Goal: Use online tool/utility: Use online tool/utility

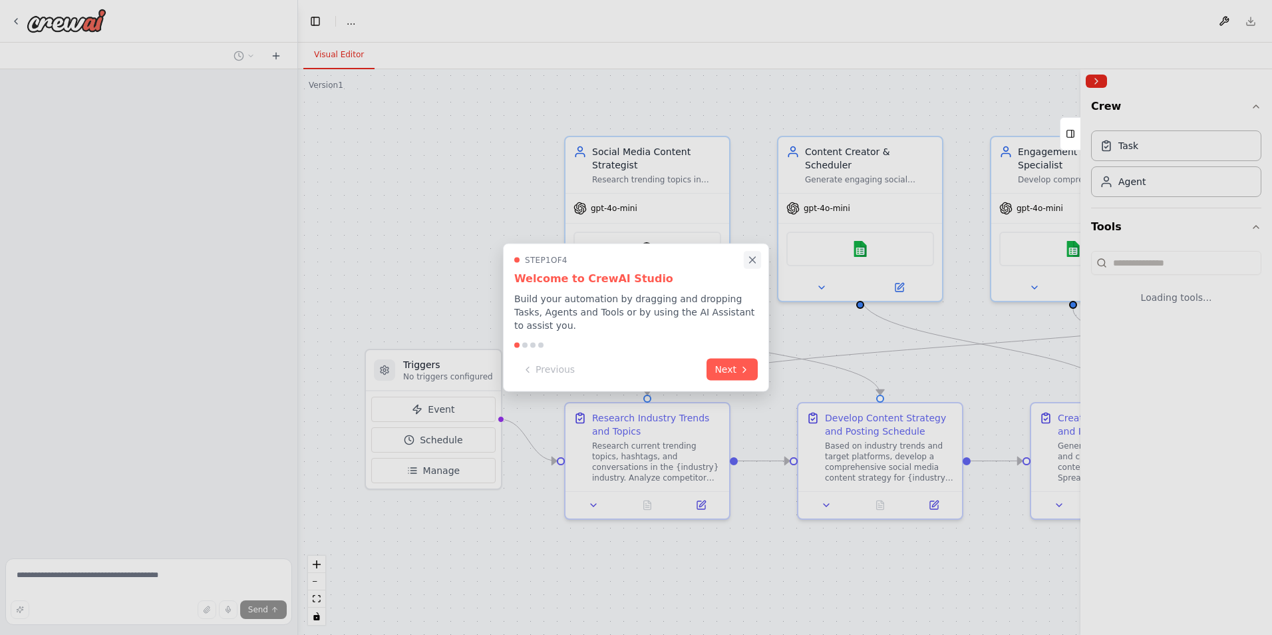
click at [756, 261] on icon "Close walkthrough" at bounding box center [752, 260] width 12 height 12
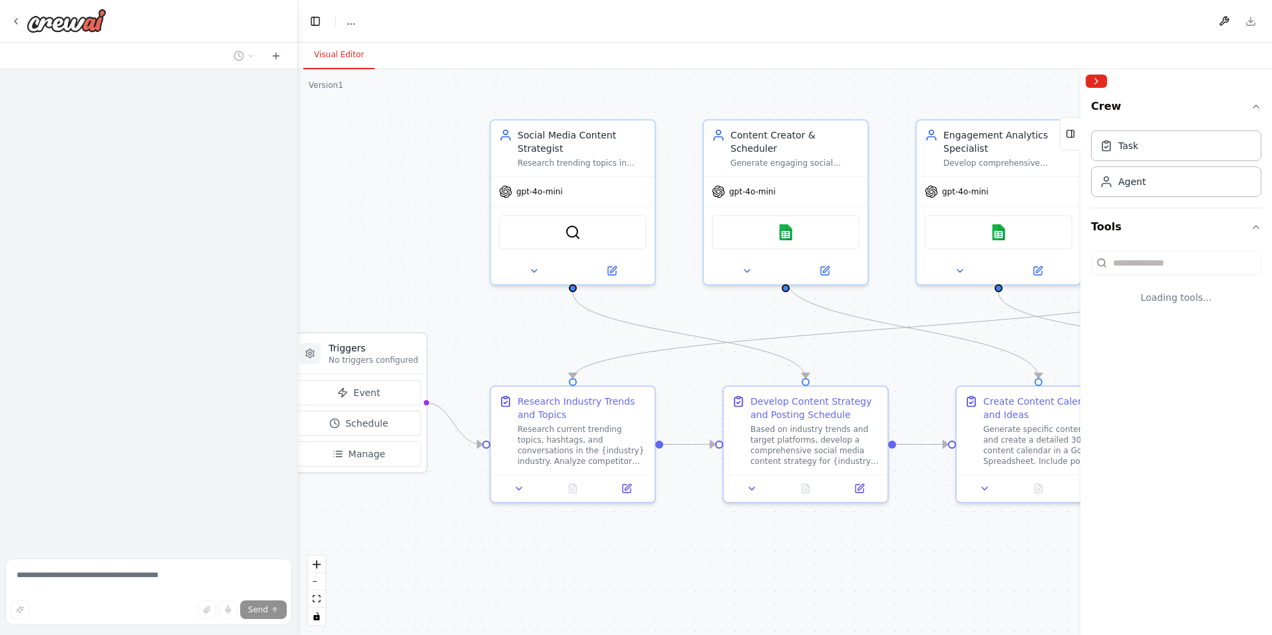
drag, startPoint x: 467, startPoint y: 314, endPoint x: 436, endPoint y: 306, distance: 32.3
click at [436, 306] on div ".deletable-edge-delete-btn { width: 20px; height: 20px; border: 0px solid #ffff…" at bounding box center [785, 352] width 974 height 566
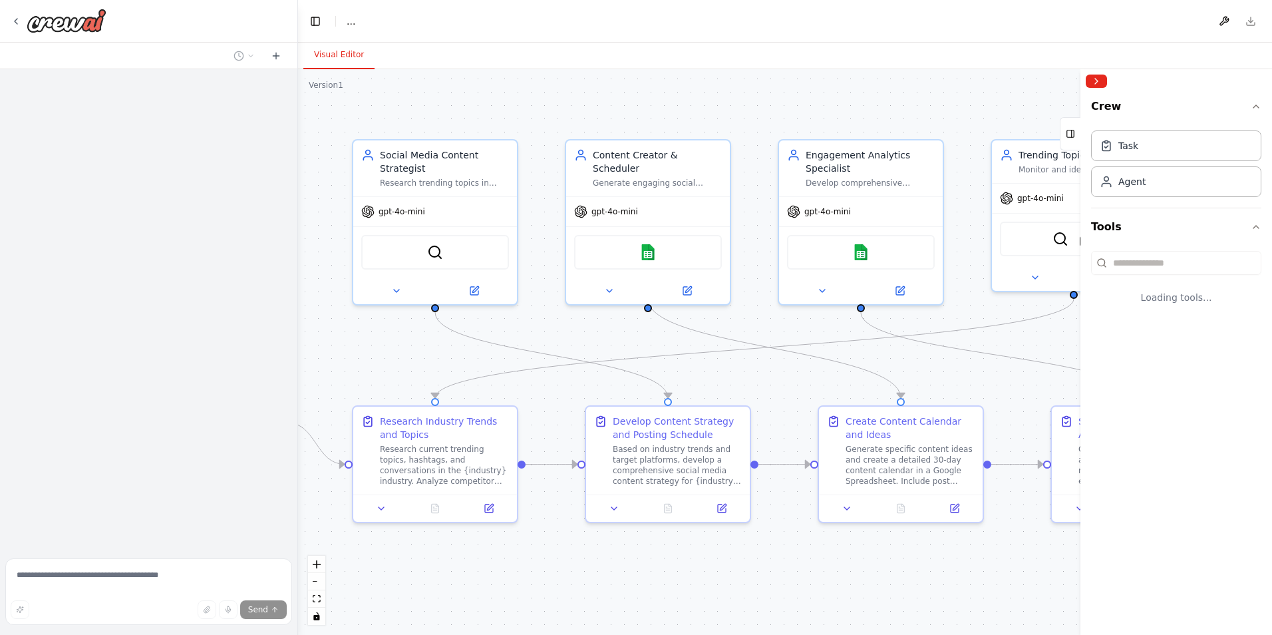
drag, startPoint x: 848, startPoint y: 342, endPoint x: 727, endPoint y: 353, distance: 122.3
click at [694, 365] on div ".deletable-edge-delete-btn { width: 20px; height: 20px; border: 0px solid #ffff…" at bounding box center [785, 352] width 974 height 566
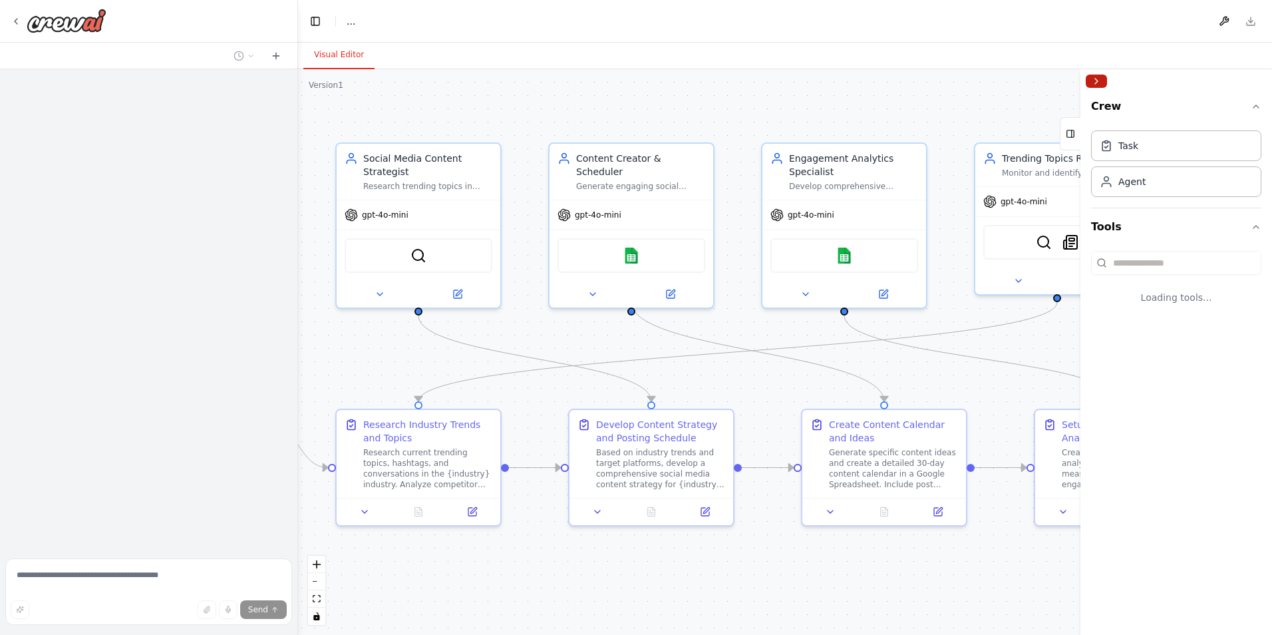
click at [1092, 84] on button "Collapse right sidebar" at bounding box center [1096, 81] width 21 height 13
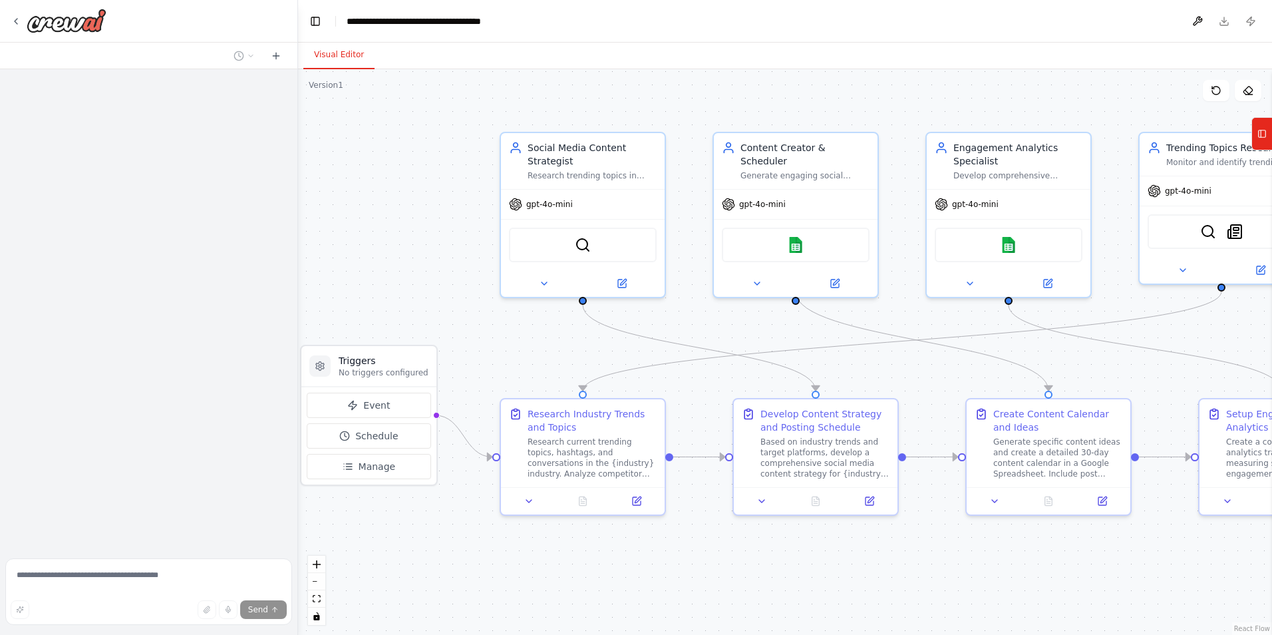
drag, startPoint x: 932, startPoint y: 134, endPoint x: 1099, endPoint y: 138, distance: 167.0
click at [1094, 128] on div ".deletable-edge-delete-btn { width: 20px; height: 20px; border: 0px solid #ffff…" at bounding box center [785, 352] width 974 height 566
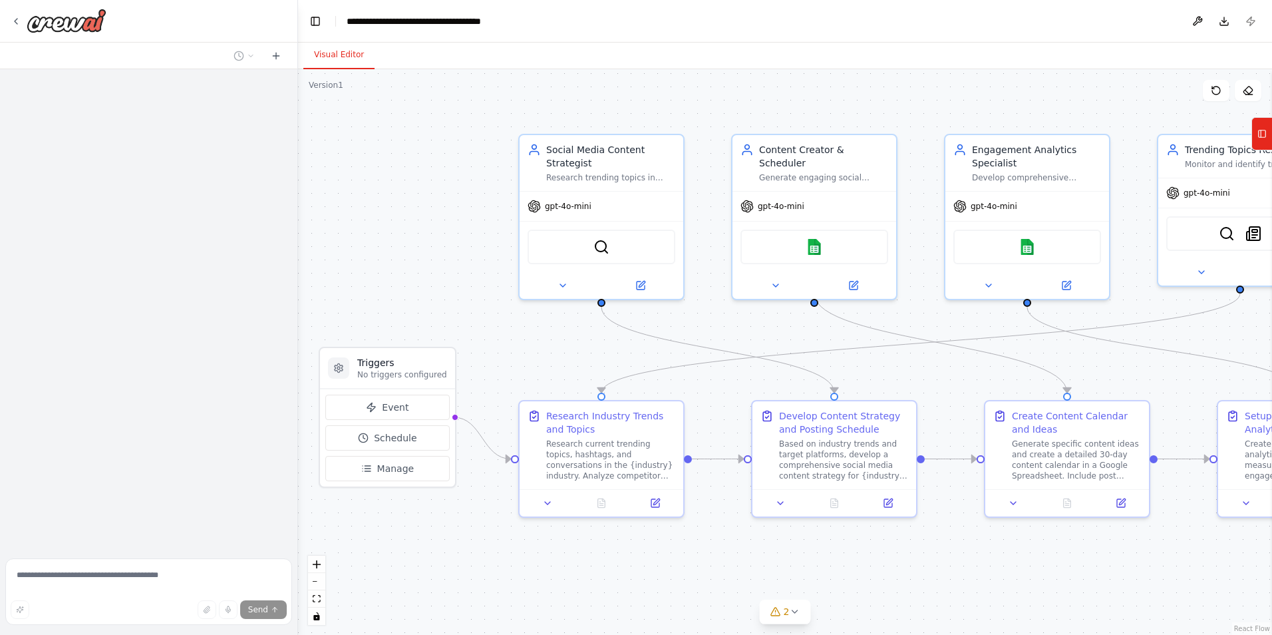
drag, startPoint x: 887, startPoint y: 370, endPoint x: 900, endPoint y: 369, distance: 13.3
click at [900, 369] on div ".deletable-edge-delete-btn { width: 20px; height: 20px; border: 0px solid #ffff…" at bounding box center [785, 352] width 974 height 566
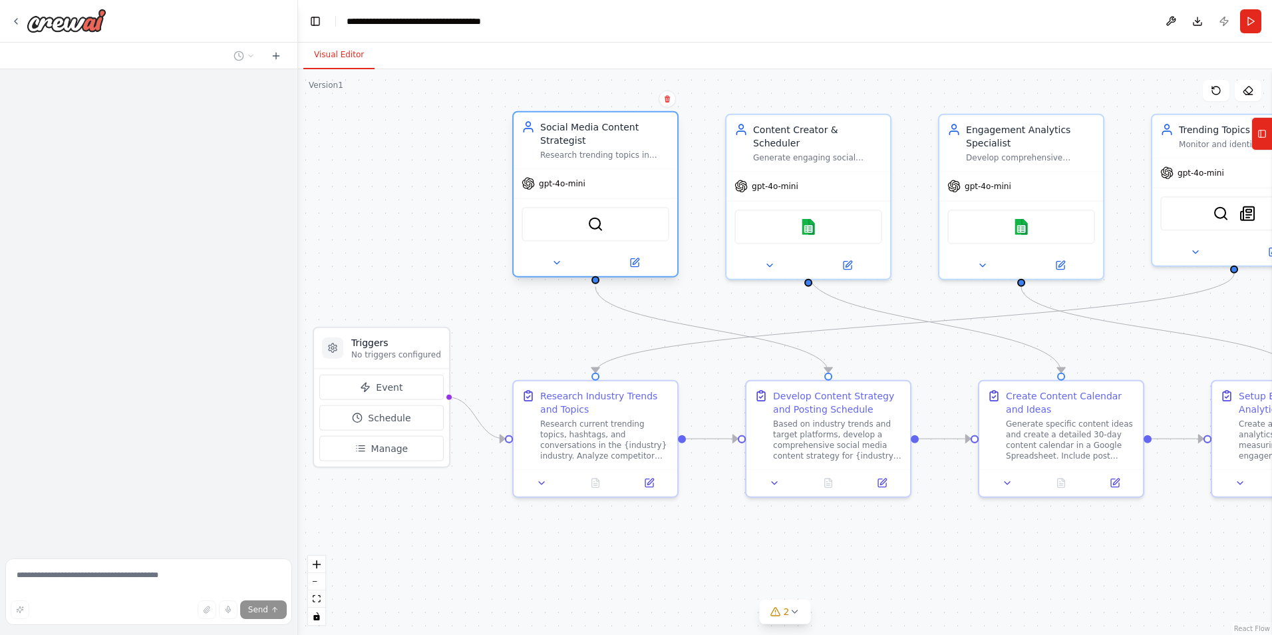
click at [607, 231] on div "SerperDevTool" at bounding box center [596, 224] width 148 height 35
click at [601, 232] on img at bounding box center [595, 224] width 16 height 16
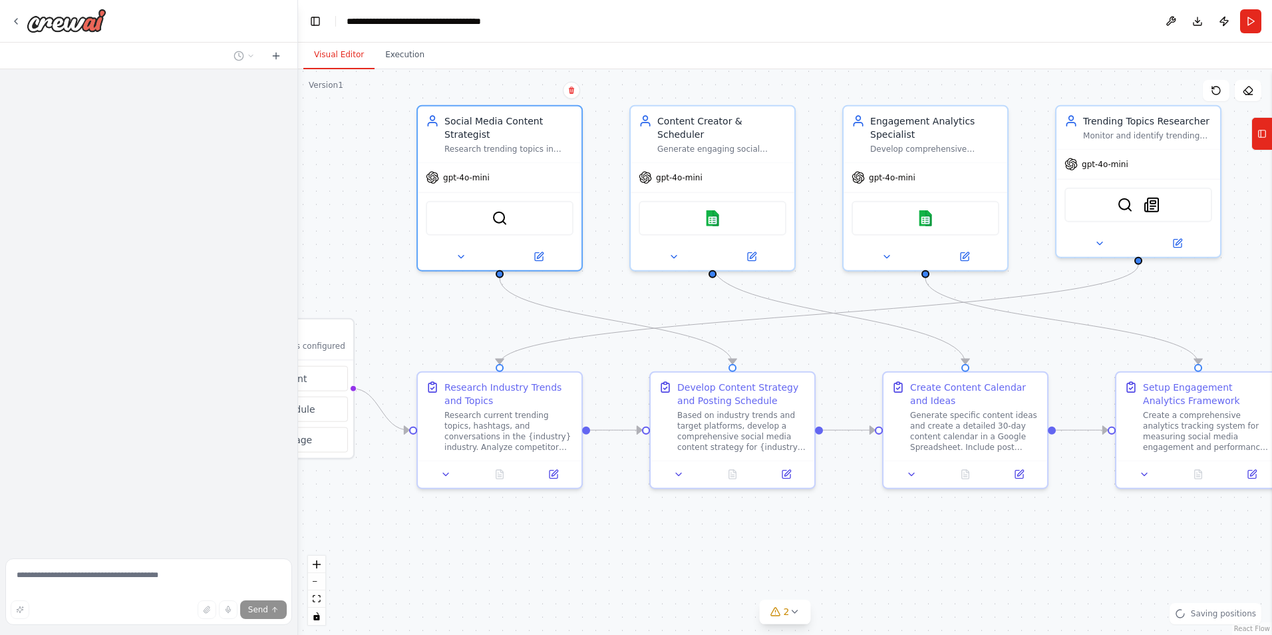
drag, startPoint x: 552, startPoint y: 309, endPoint x: 469, endPoint y: 301, distance: 83.5
click at [469, 301] on div ".deletable-edge-delete-btn { width: 20px; height: 20px; border: 0px solid #ffff…" at bounding box center [785, 352] width 974 height 566
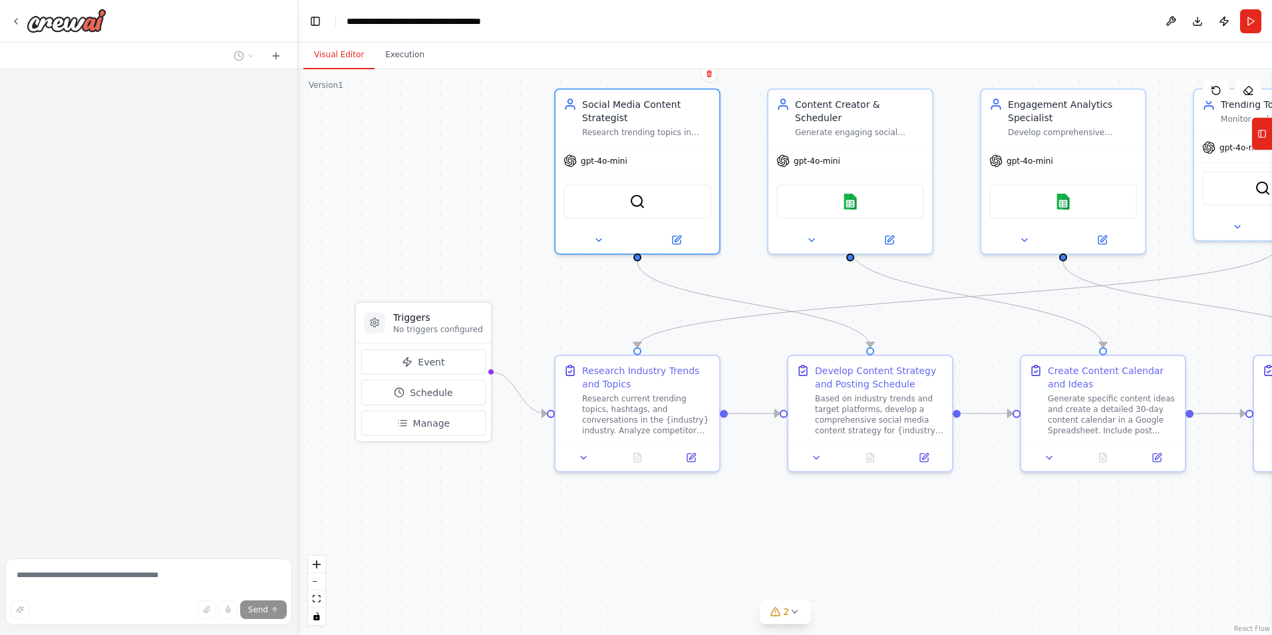
drag, startPoint x: 660, startPoint y: 306, endPoint x: 798, endPoint y: 289, distance: 138.7
click at [798, 289] on div ".deletable-edge-delete-btn { width: 20px; height: 20px; border: 0px solid #ffff…" at bounding box center [785, 352] width 974 height 566
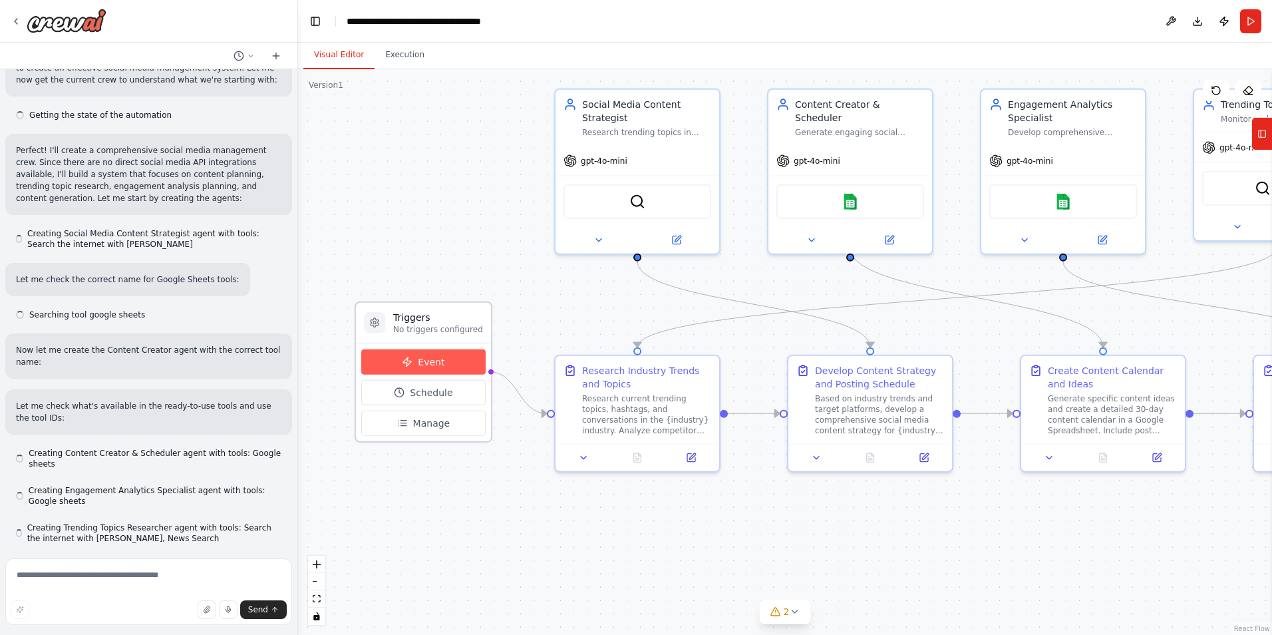
click at [469, 363] on button "Event" at bounding box center [423, 361] width 124 height 25
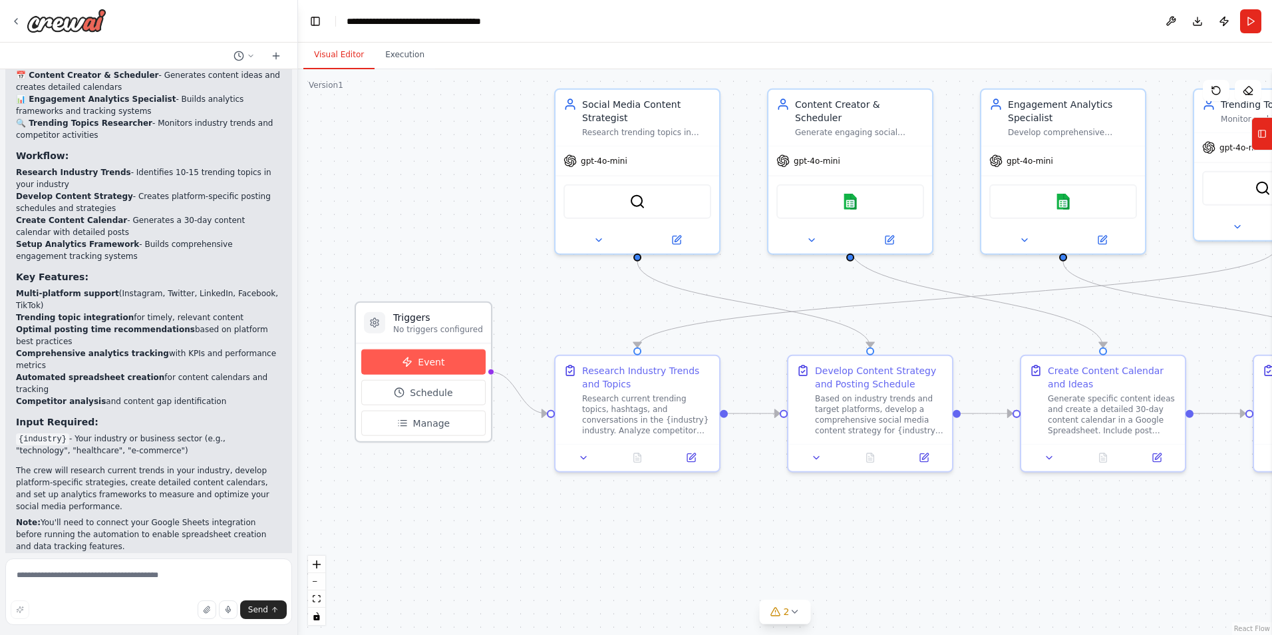
scroll to position [1485, 0]
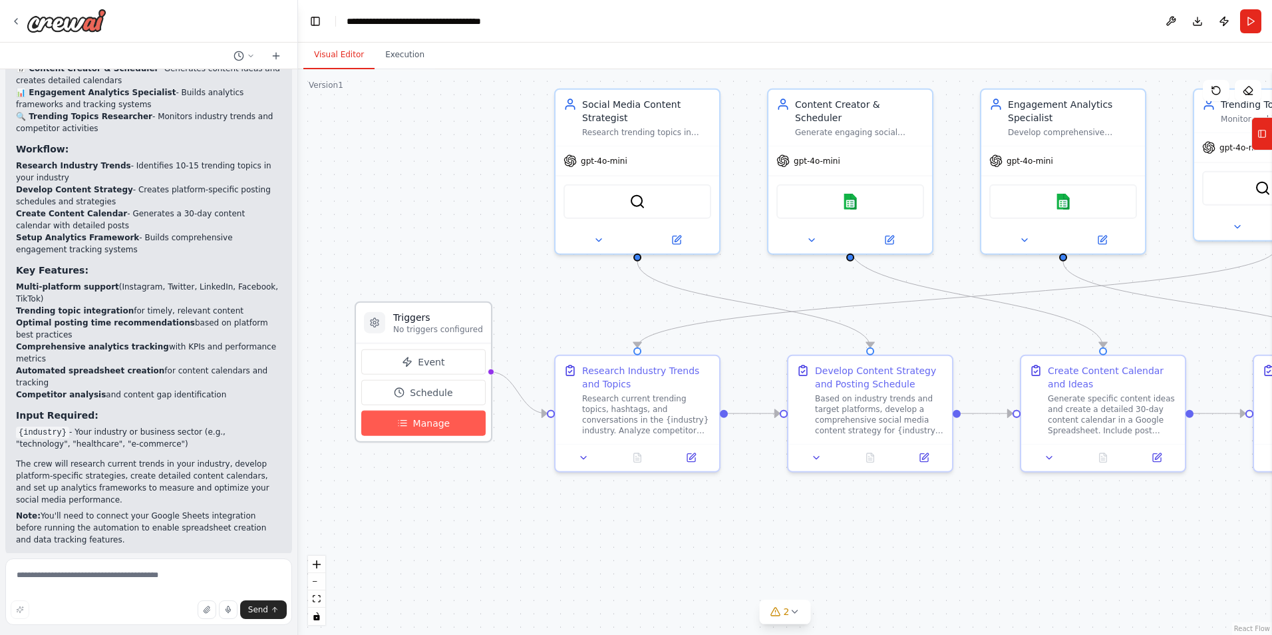
click at [456, 421] on button "Manage" at bounding box center [423, 422] width 124 height 25
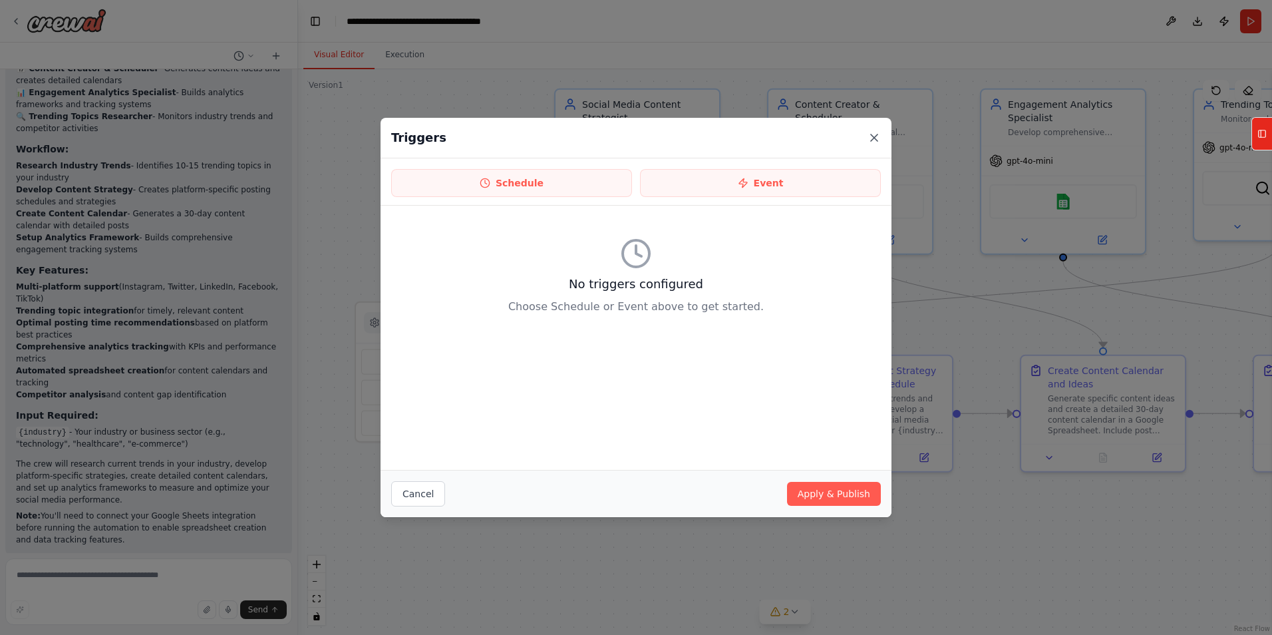
click at [869, 138] on icon at bounding box center [874, 137] width 13 height 13
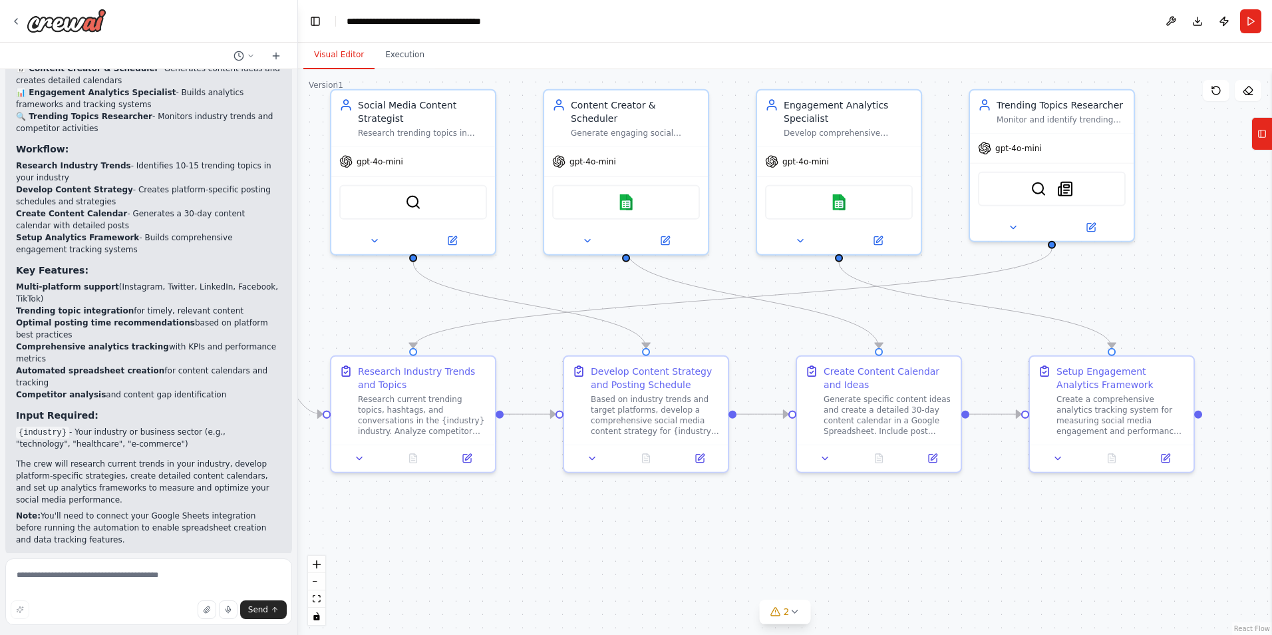
drag, startPoint x: 719, startPoint y: 336, endPoint x: 489, endPoint y: 345, distance: 229.7
click at [487, 347] on div ".deletable-edge-delete-btn { width: 20px; height: 20px; border: 0px solid #ffff…" at bounding box center [785, 352] width 974 height 566
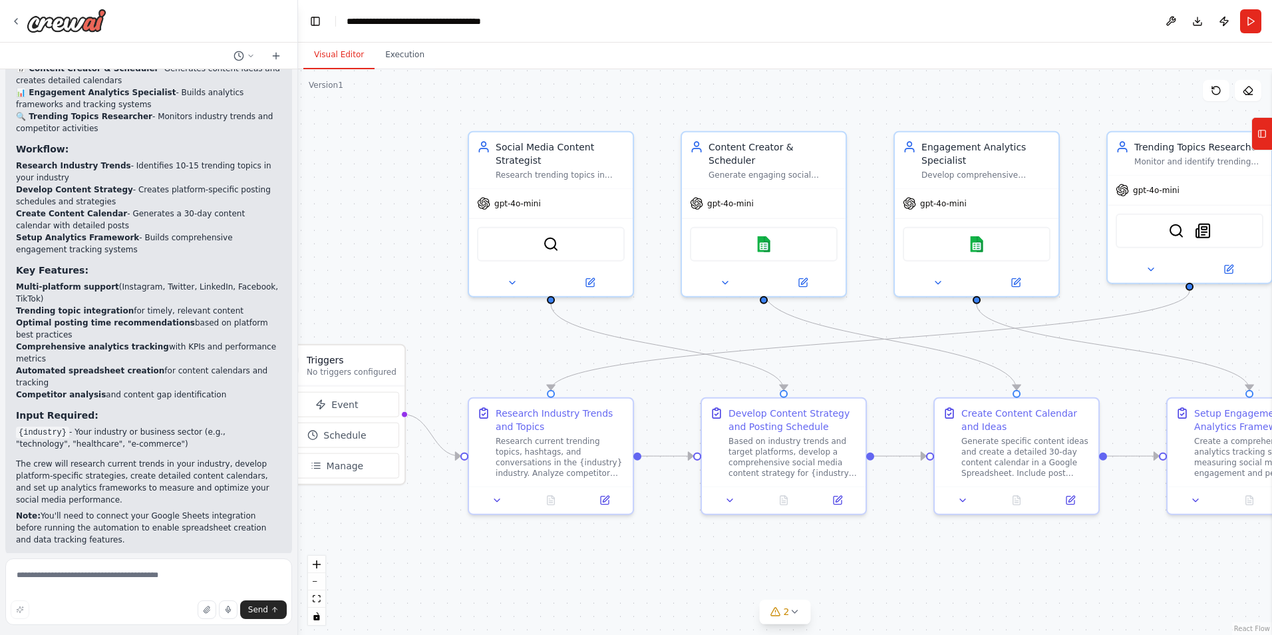
drag, startPoint x: 945, startPoint y: 321, endPoint x: 1116, endPoint y: 357, distance: 174.9
click at [1116, 357] on div ".deletable-edge-delete-btn { width: 20px; height: 20px; border: 0px solid #ffff…" at bounding box center [785, 352] width 974 height 566
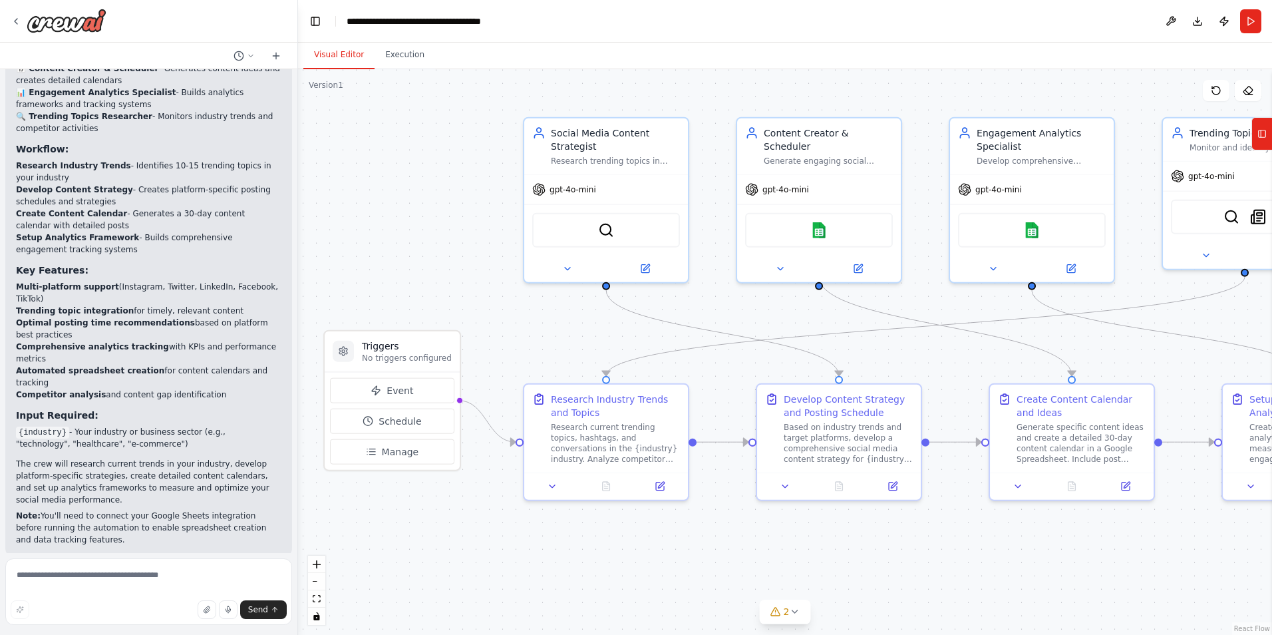
drag, startPoint x: 434, startPoint y: 195, endPoint x: 488, endPoint y: 176, distance: 57.2
click at [483, 178] on div ".deletable-edge-delete-btn { width: 20px; height: 20px; border: 0px solid #ffff…" at bounding box center [785, 352] width 974 height 566
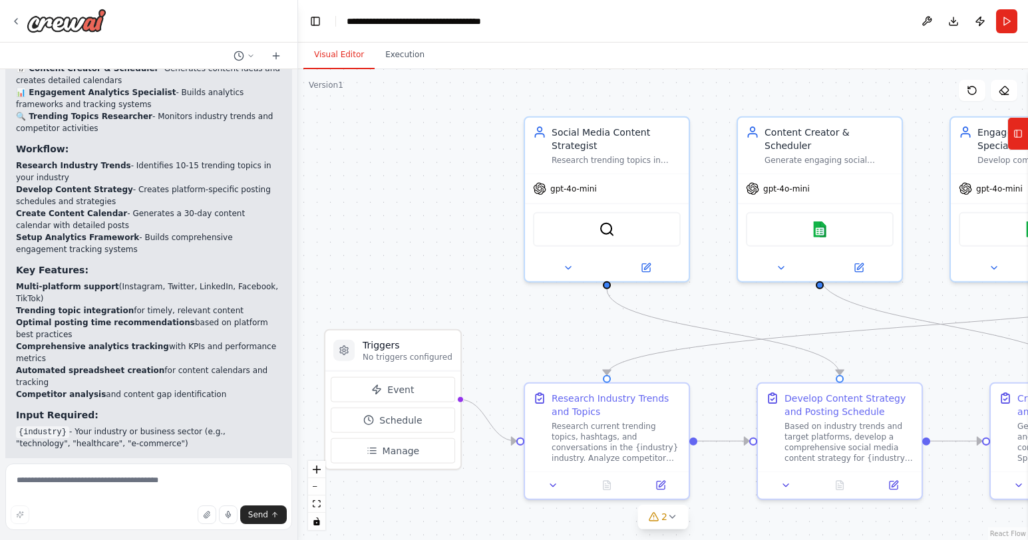
click at [474, 135] on div ".deletable-edge-delete-btn { width: 20px; height: 20px; border: 0px solid #ffff…" at bounding box center [663, 304] width 730 height 471
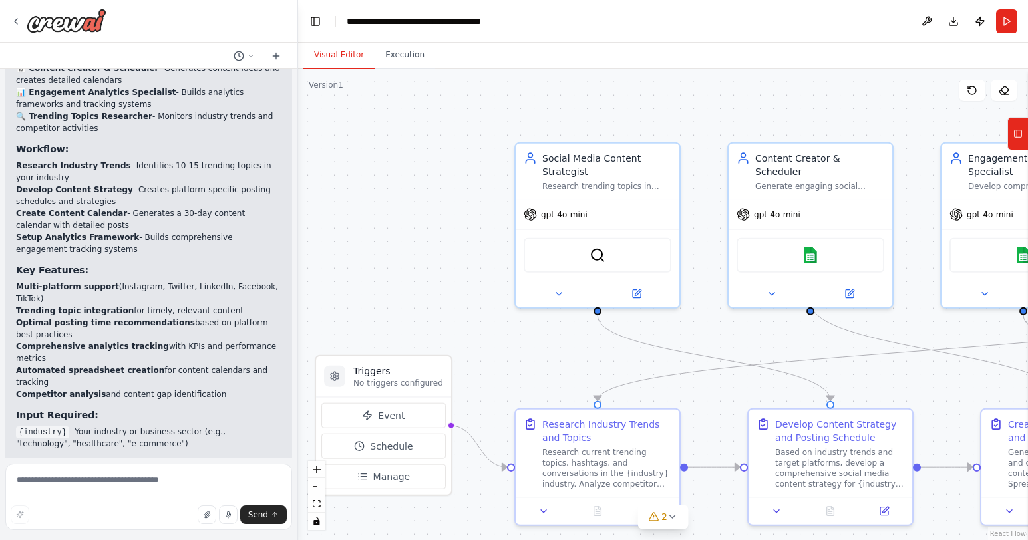
drag, startPoint x: 447, startPoint y: 146, endPoint x: 459, endPoint y: 145, distance: 12.0
click at [451, 149] on div ".deletable-edge-delete-btn { width: 20px; height: 20px; border: 0px solid #ffff…" at bounding box center [663, 304] width 730 height 471
